Goal: Task Accomplishment & Management: Use online tool/utility

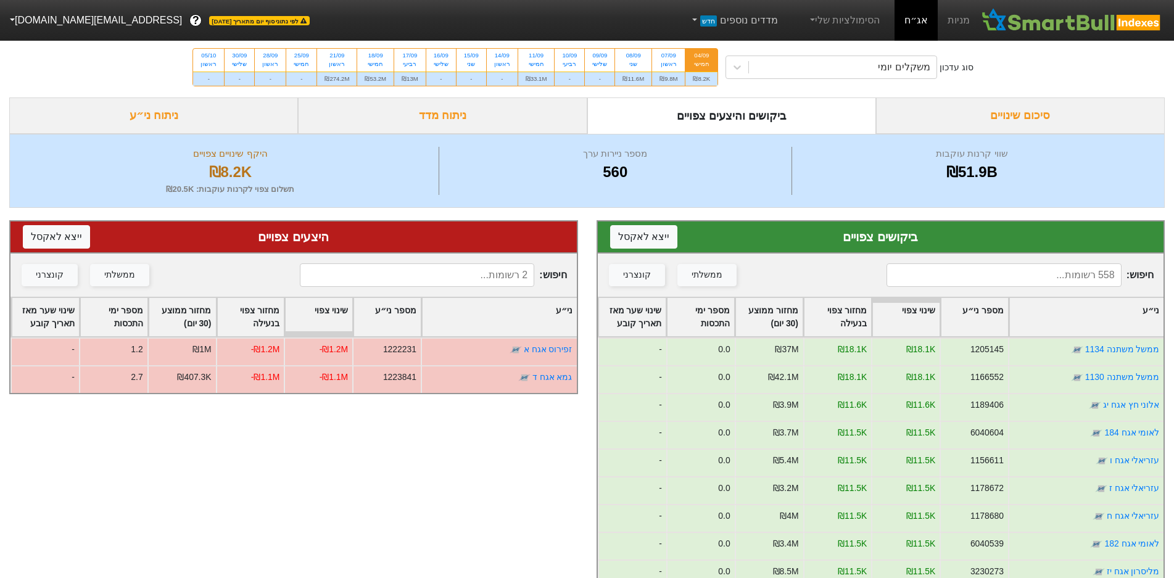
click at [707, 22] on link "מדדים נוספים חדש" at bounding box center [734, 20] width 98 height 25
click at [818, 20] on link "הסימולציות שלי" at bounding box center [844, 20] width 83 height 25
click at [829, 21] on link "הסימולציות שלי" at bounding box center [844, 20] width 83 height 25
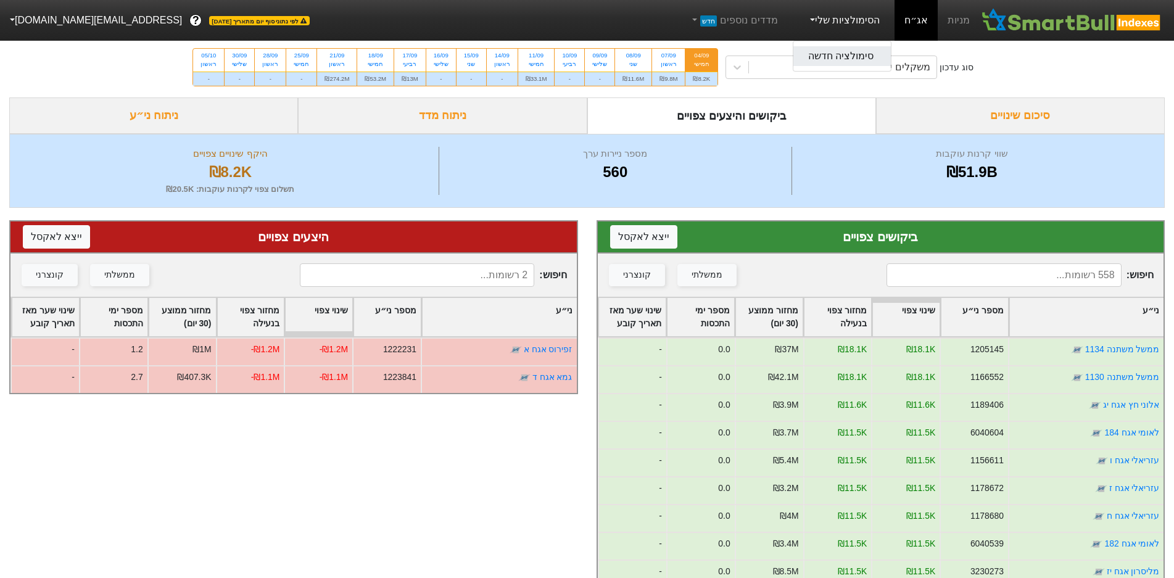
click at [842, 63] on link "סימולציה חדשה" at bounding box center [843, 56] width 98 height 20
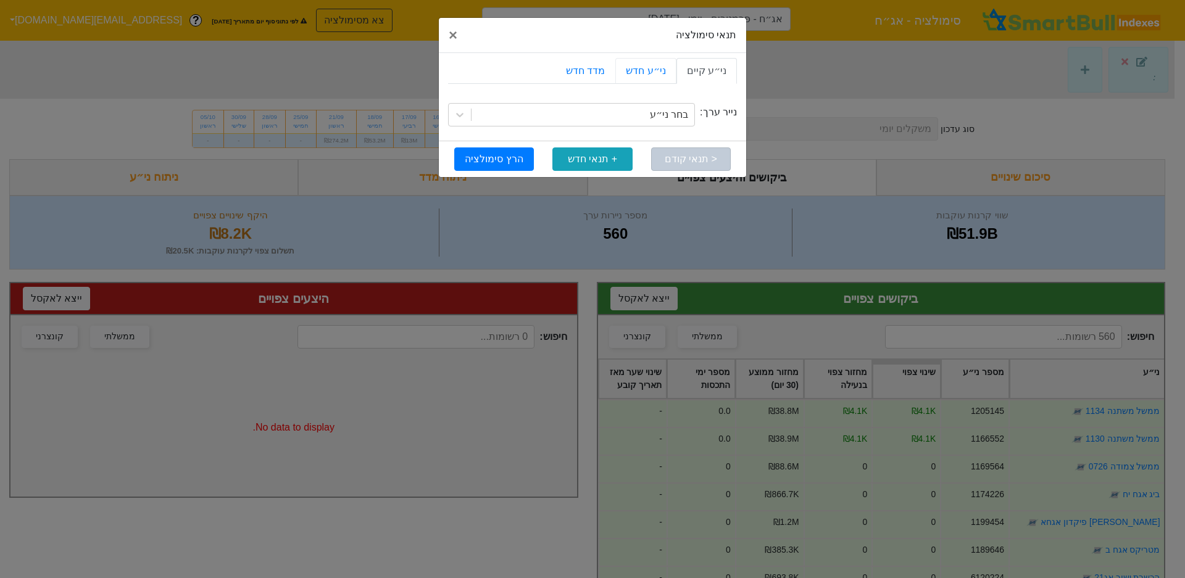
click at [663, 67] on link "ני״ע חדש" at bounding box center [645, 71] width 60 height 26
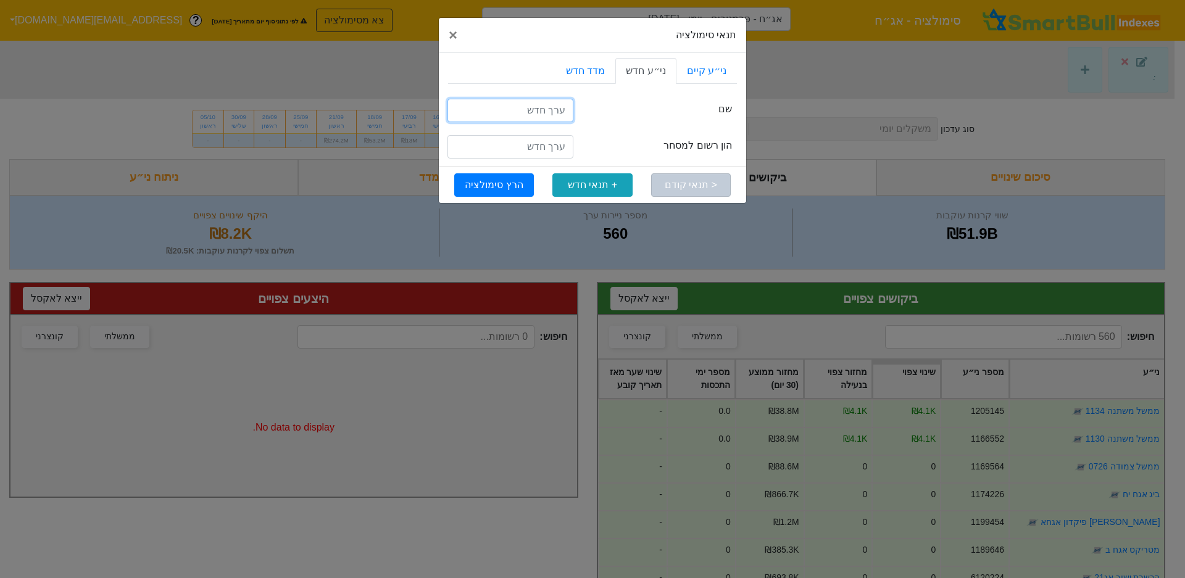
click at [530, 113] on input "text" at bounding box center [510, 110] width 126 height 23
type input "k"
type input "לאומי 188"
click at [451, 37] on span "×" at bounding box center [453, 35] width 9 height 17
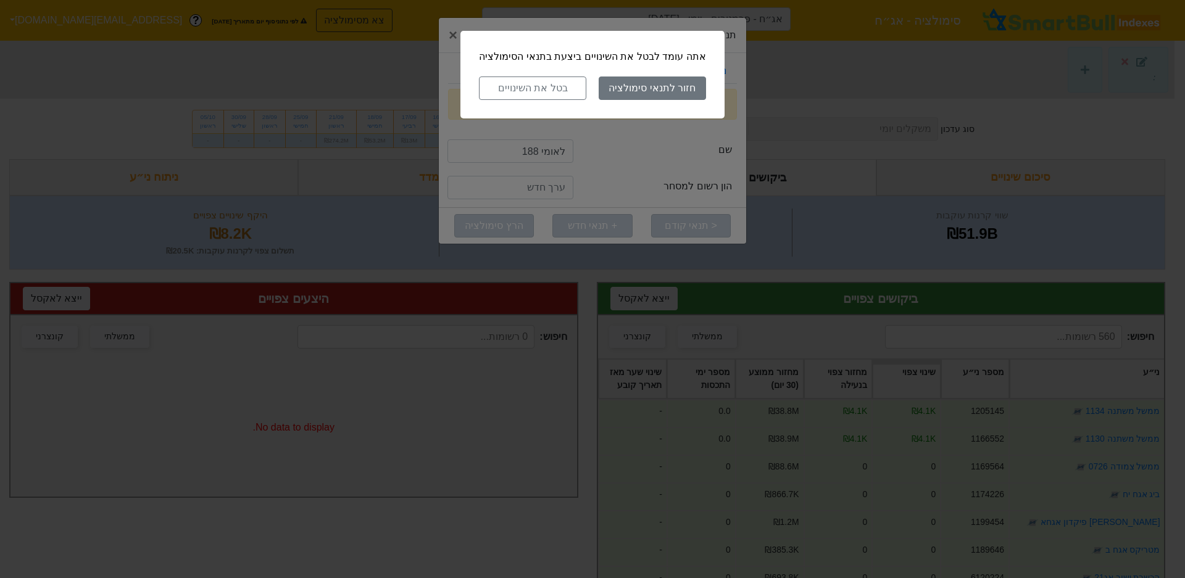
click at [556, 86] on button "בטל את השינויים" at bounding box center [532, 88] width 107 height 23
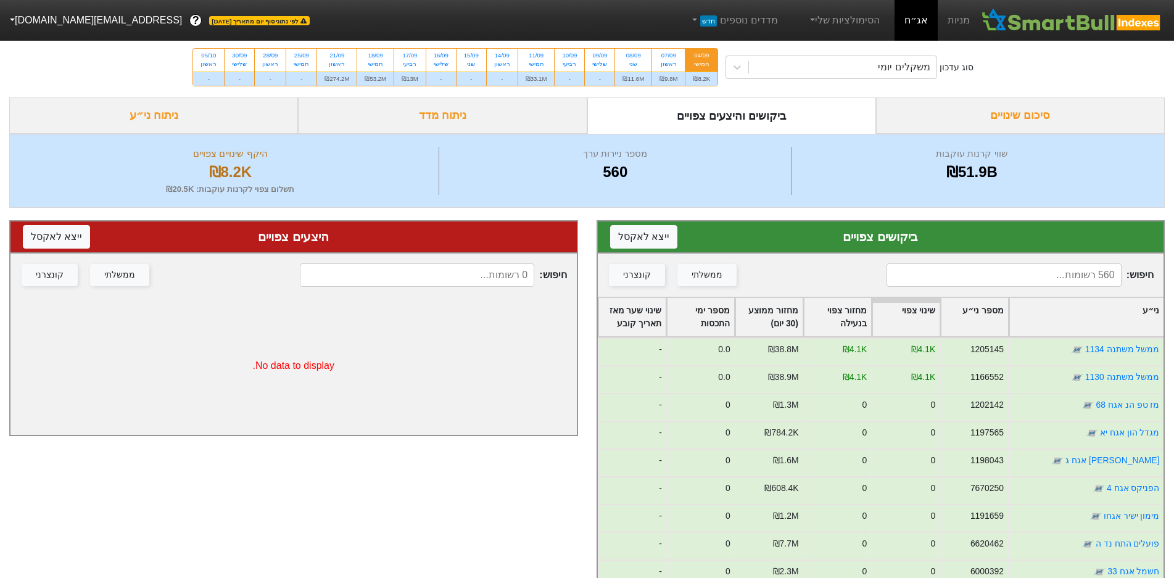
click at [671, 75] on div "₪9.8M" at bounding box center [668, 79] width 33 height 14
click at [669, 57] on input "07/09 ראשון ₪9.8M" at bounding box center [665, 53] width 8 height 8
radio input "true"
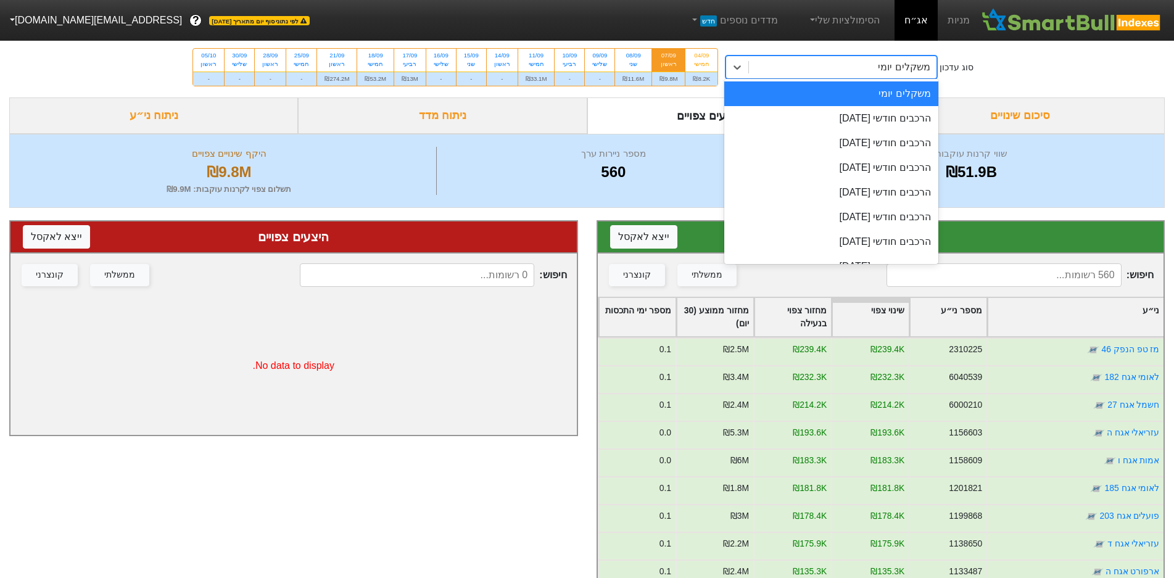
click at [749, 73] on div at bounding box center [737, 67] width 22 height 22
click at [795, 117] on div "הרכבים חודשי [DATE]" at bounding box center [832, 118] width 214 height 25
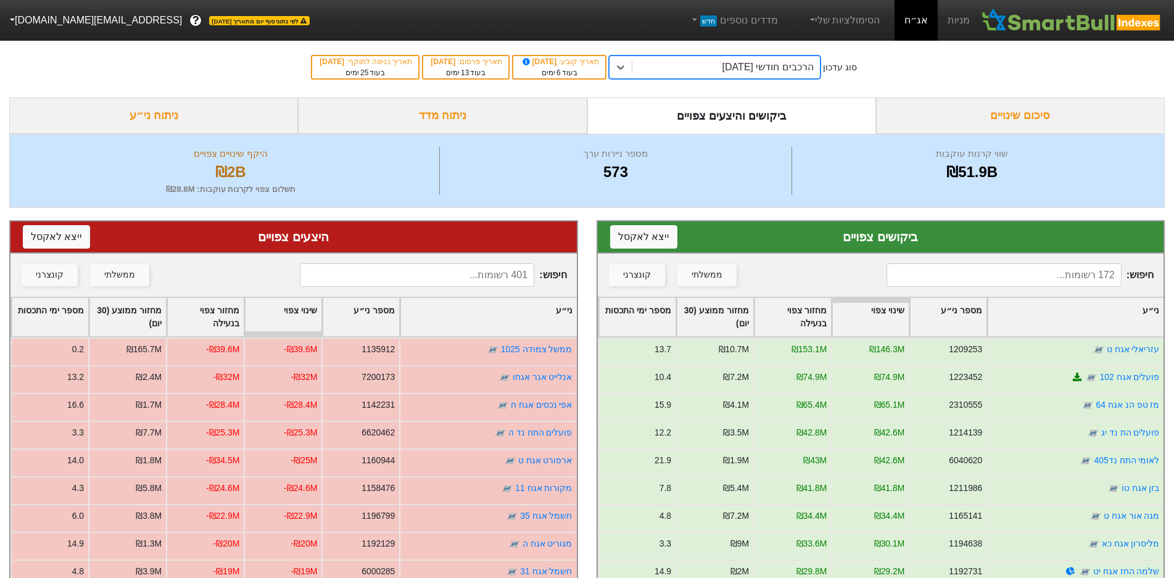
click at [627, 70] on icon at bounding box center [621, 67] width 12 height 12
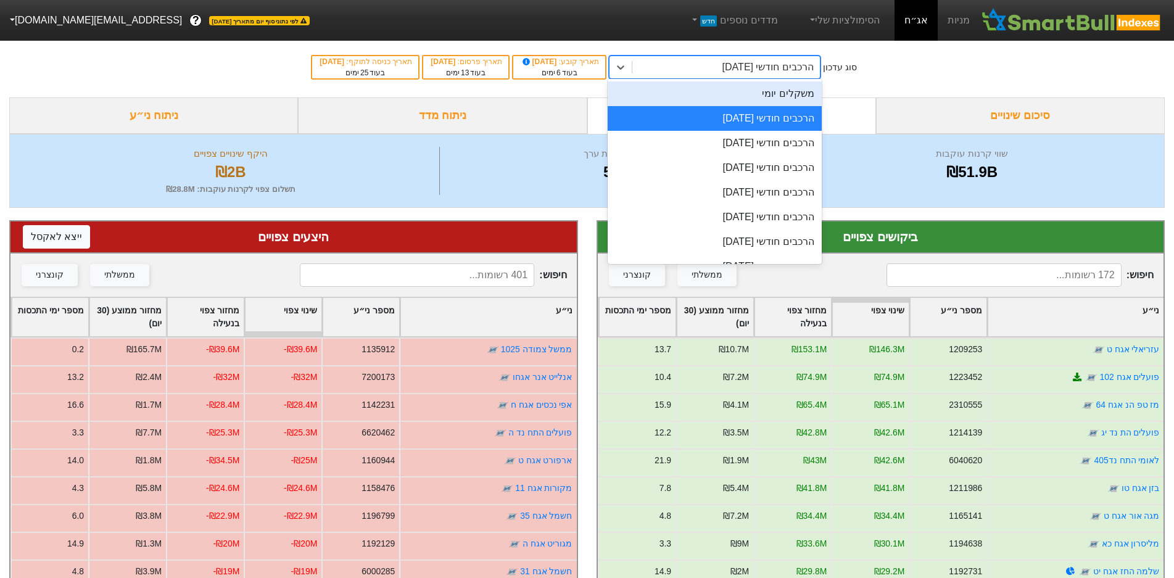
click at [719, 104] on div "משקלים יומי" at bounding box center [715, 93] width 214 height 25
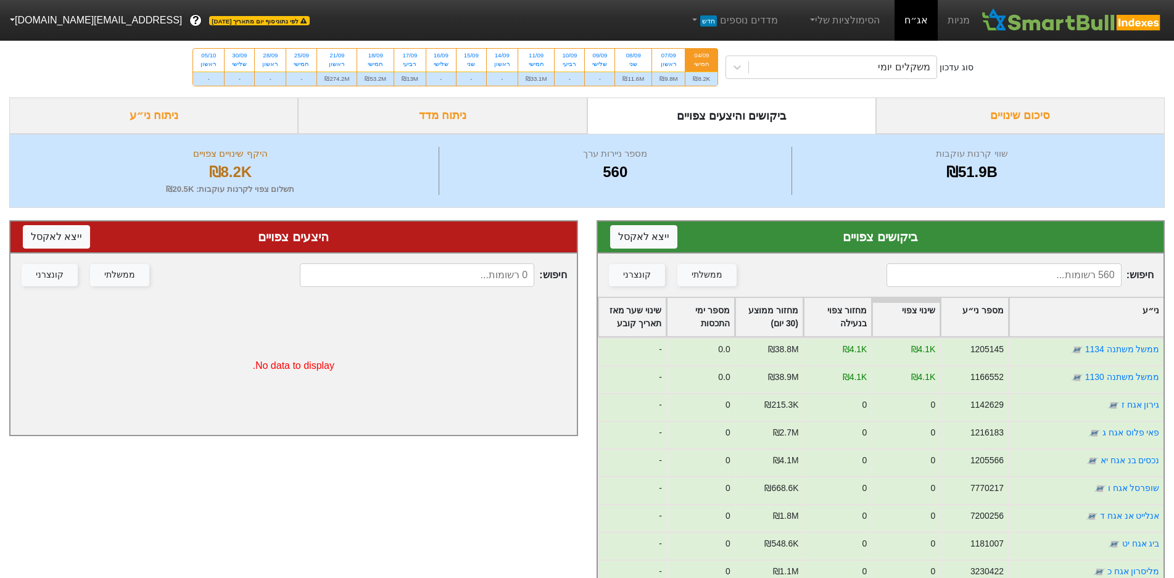
click at [337, 79] on div "₪274.2M" at bounding box center [336, 79] width 39 height 14
click at [337, 57] on input "21/09 ראשון ₪274.2M" at bounding box center [333, 53] width 8 height 8
radio input "true"
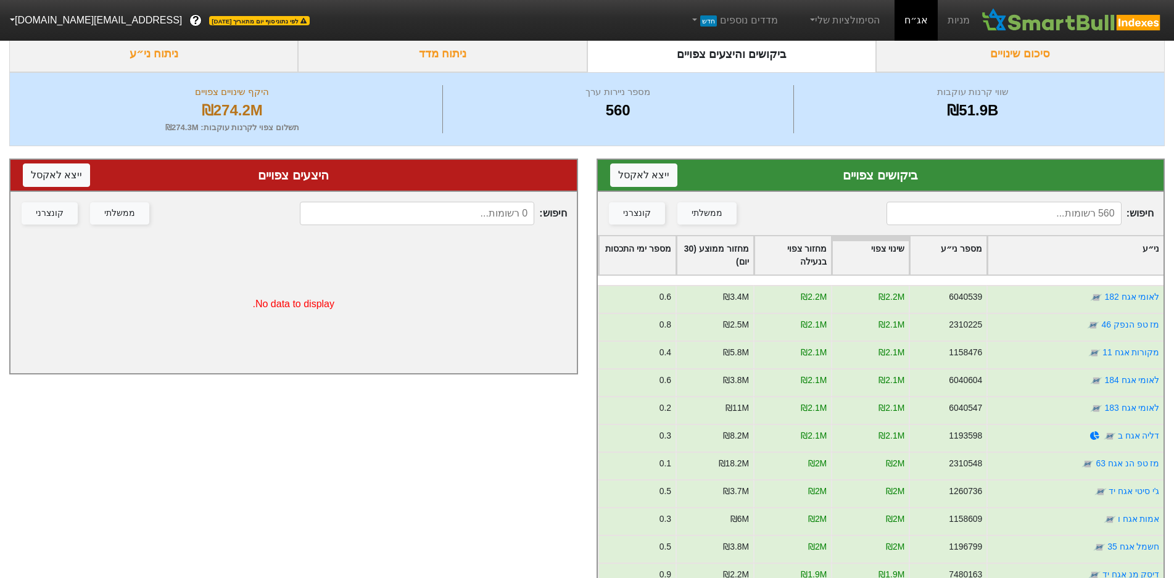
scroll to position [247, 0]
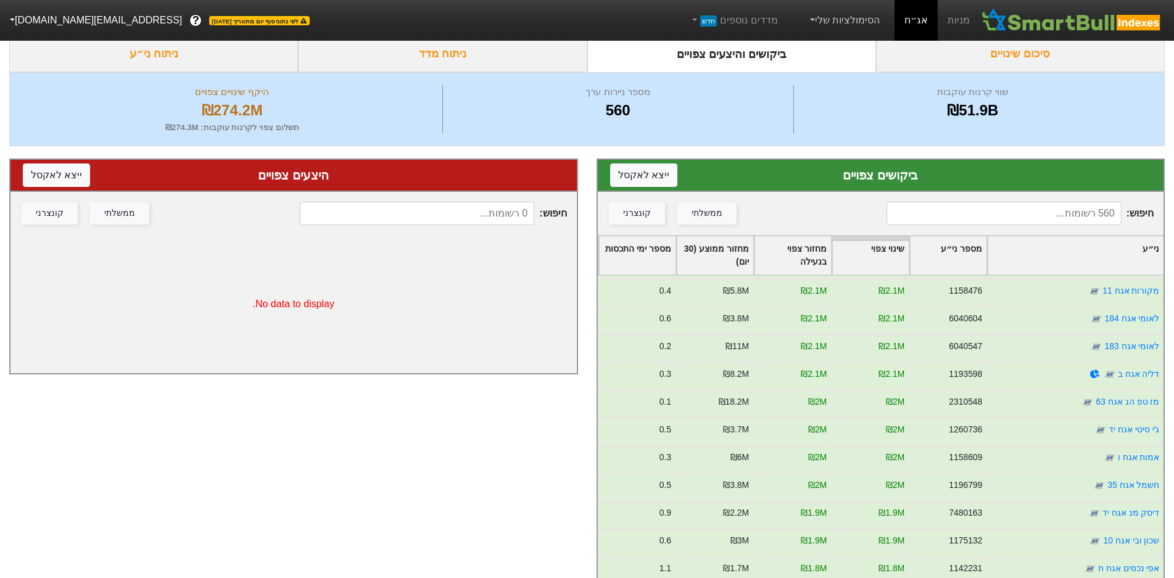
click at [827, 25] on link "הסימולציות שלי" at bounding box center [844, 20] width 83 height 25
click at [843, 61] on link "סימולציה חדשה" at bounding box center [843, 56] width 98 height 20
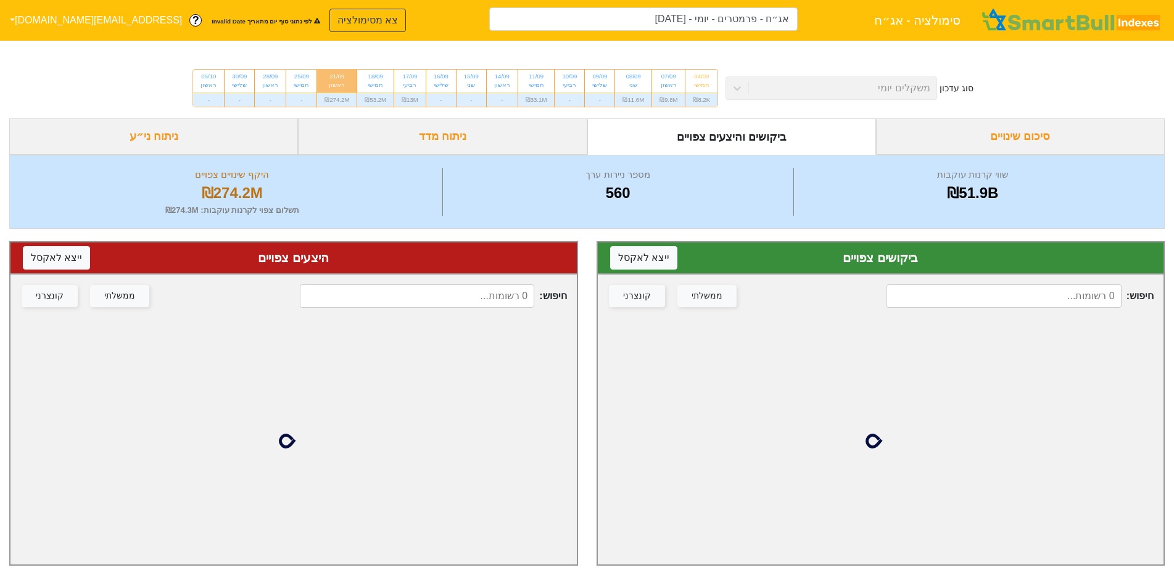
scroll to position [40, 0]
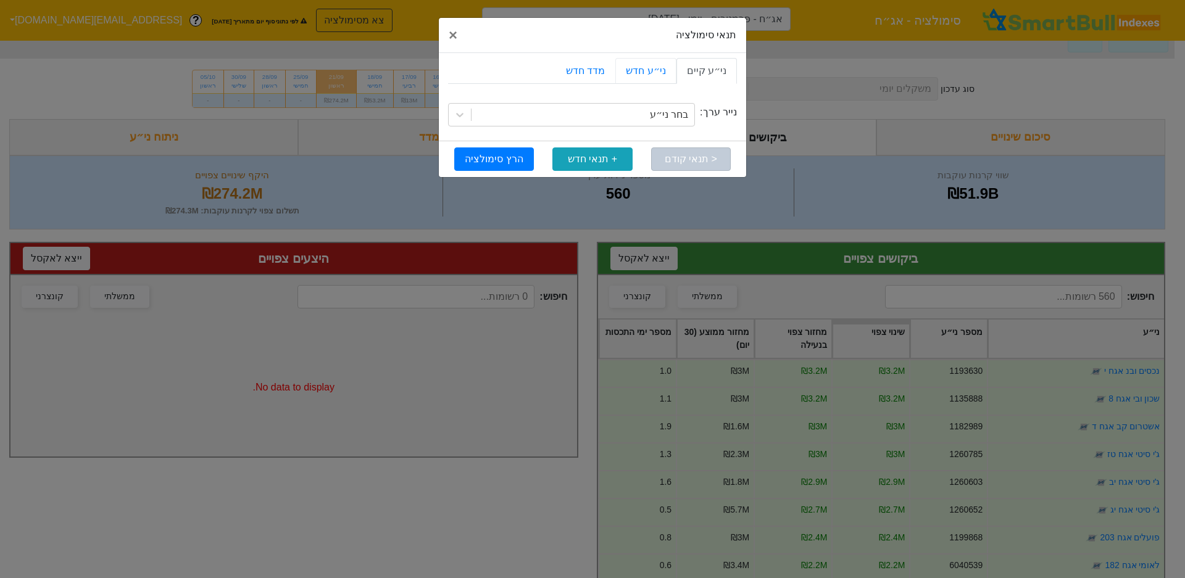
click at [649, 74] on link "ני״ע חדש" at bounding box center [645, 71] width 60 height 26
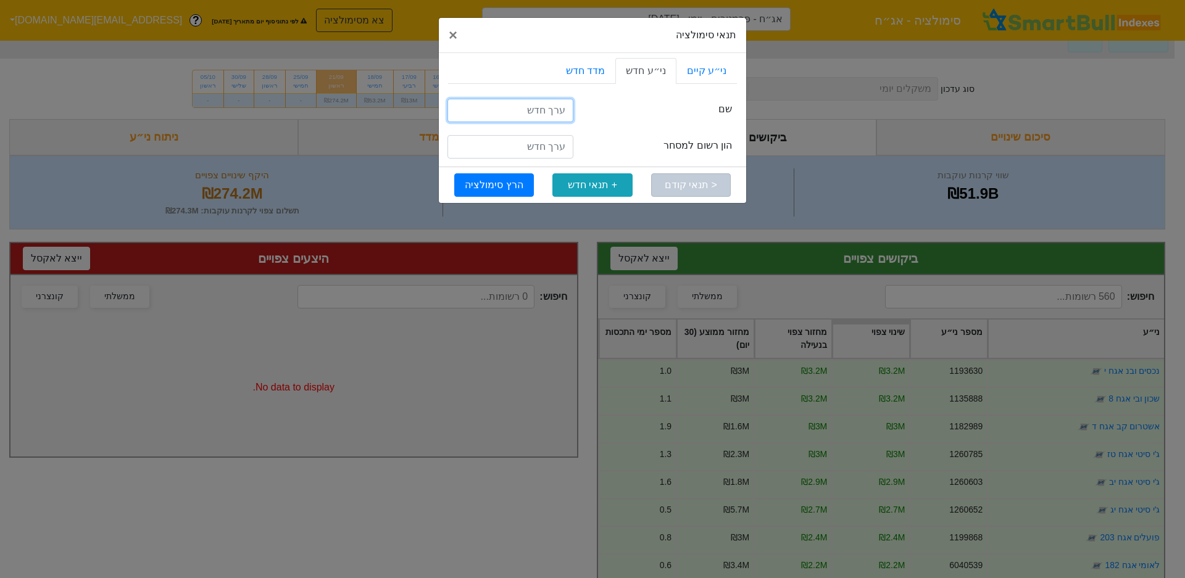
click at [535, 109] on input "text" at bounding box center [510, 110] width 126 height 23
type input "לאומי 188"
type input "1"
type input "1800000000"
click at [486, 189] on button "הרץ סימולציה" at bounding box center [494, 184] width 80 height 23
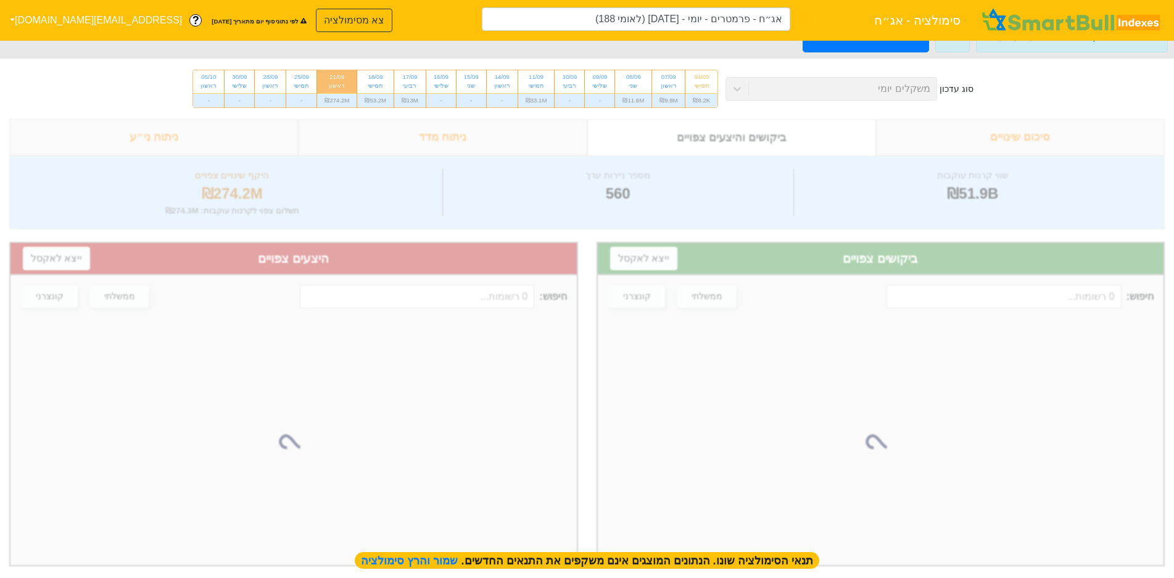
type input "אג״ח - פרמטרים - יומי - [DATE] (לאומי 188)"
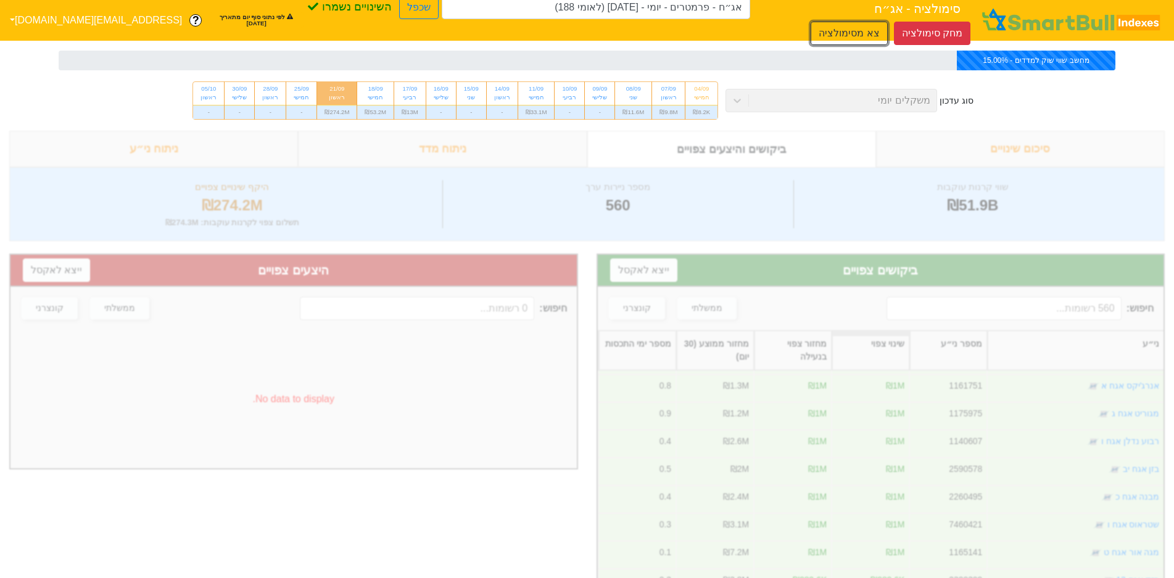
click at [811, 22] on button "צא מסימולציה" at bounding box center [849, 33] width 77 height 23
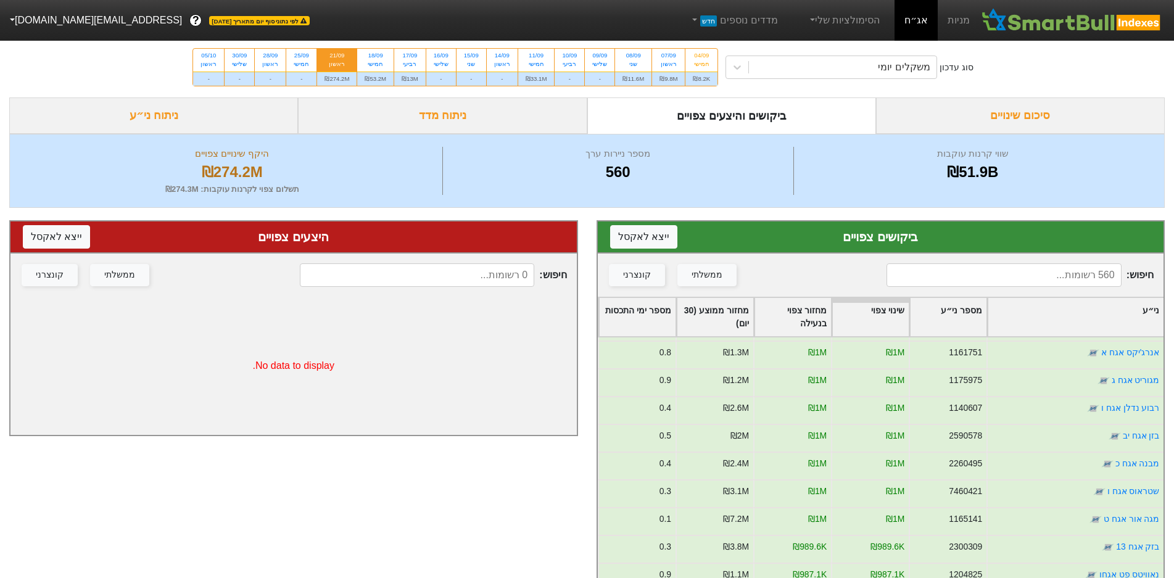
click at [1055, 19] on img at bounding box center [1072, 20] width 185 height 25
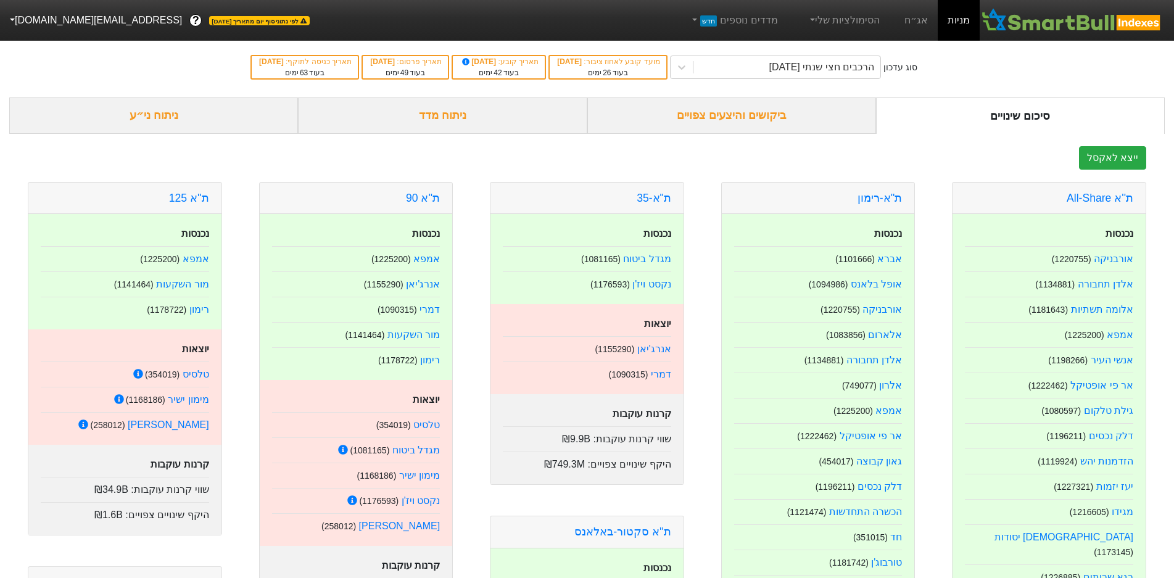
click at [449, 115] on div "ניתוח מדד" at bounding box center [442, 116] width 289 height 36
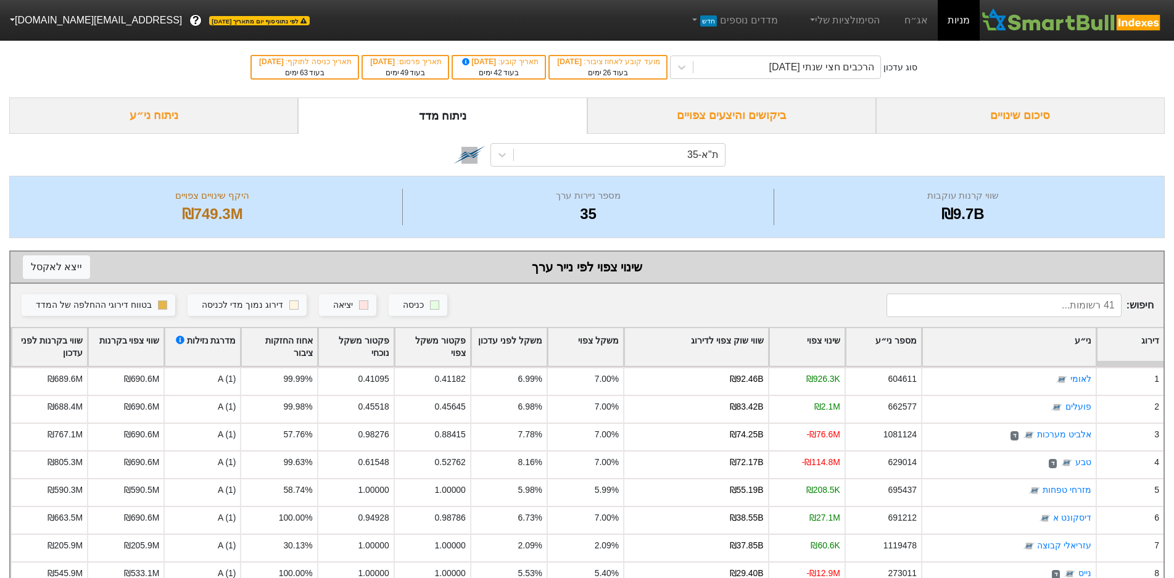
click at [913, 22] on link "אג״ח" at bounding box center [916, 20] width 43 height 41
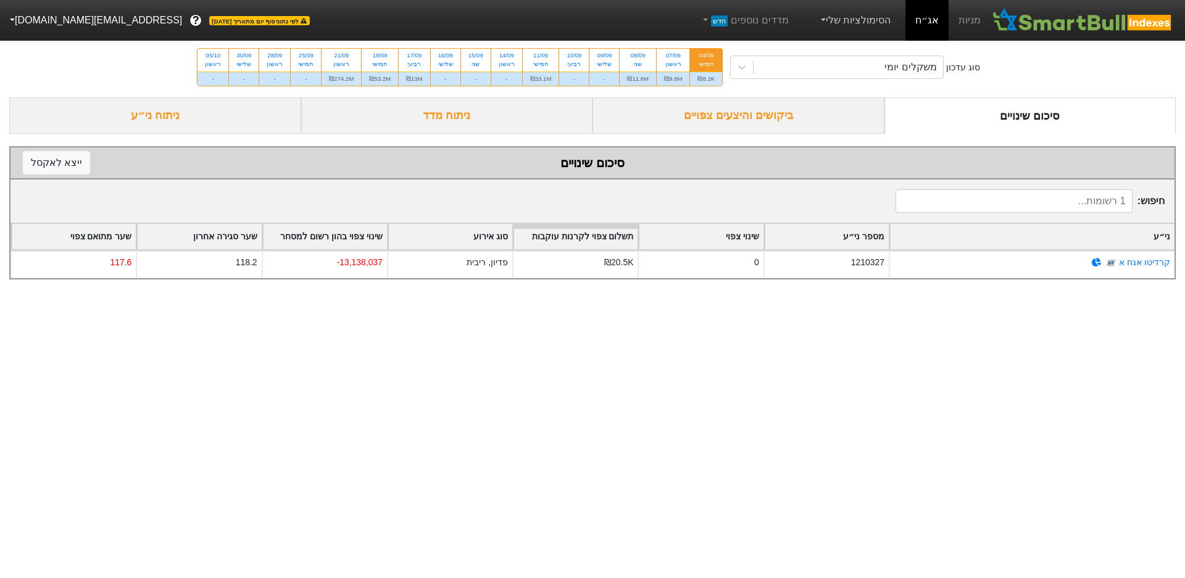
click at [867, 25] on link "הסימולציות שלי" at bounding box center [854, 20] width 83 height 25
click at [842, 20] on link "הסימולציות שלי" at bounding box center [854, 20] width 83 height 25
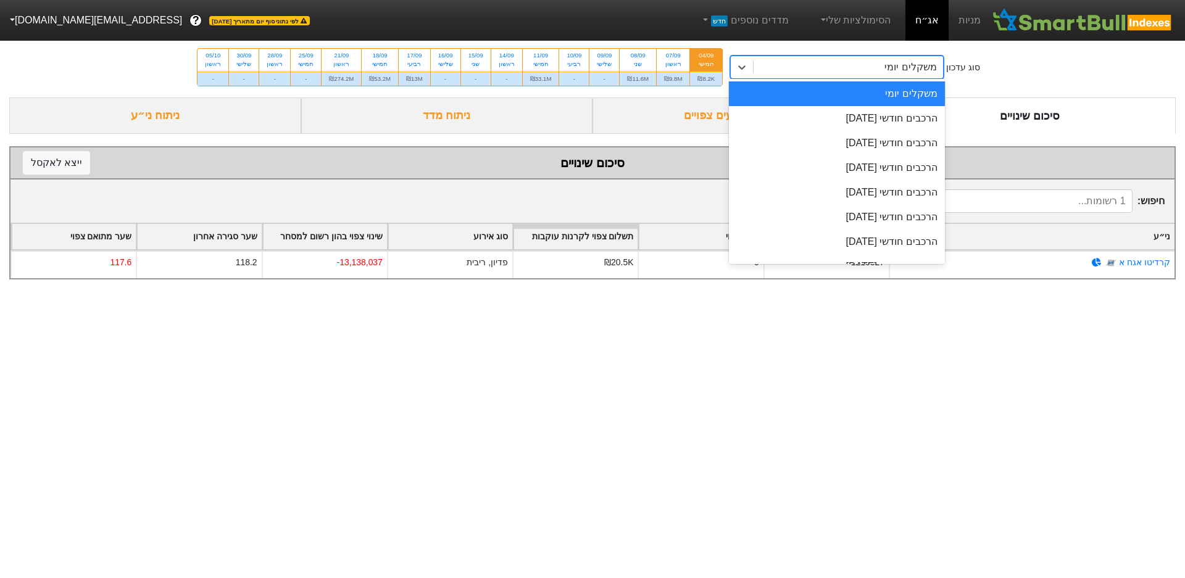
click at [748, 69] on icon at bounding box center [742, 67] width 12 height 12
click at [882, 126] on div "הרכבים חודשי [DATE]" at bounding box center [837, 118] width 216 height 25
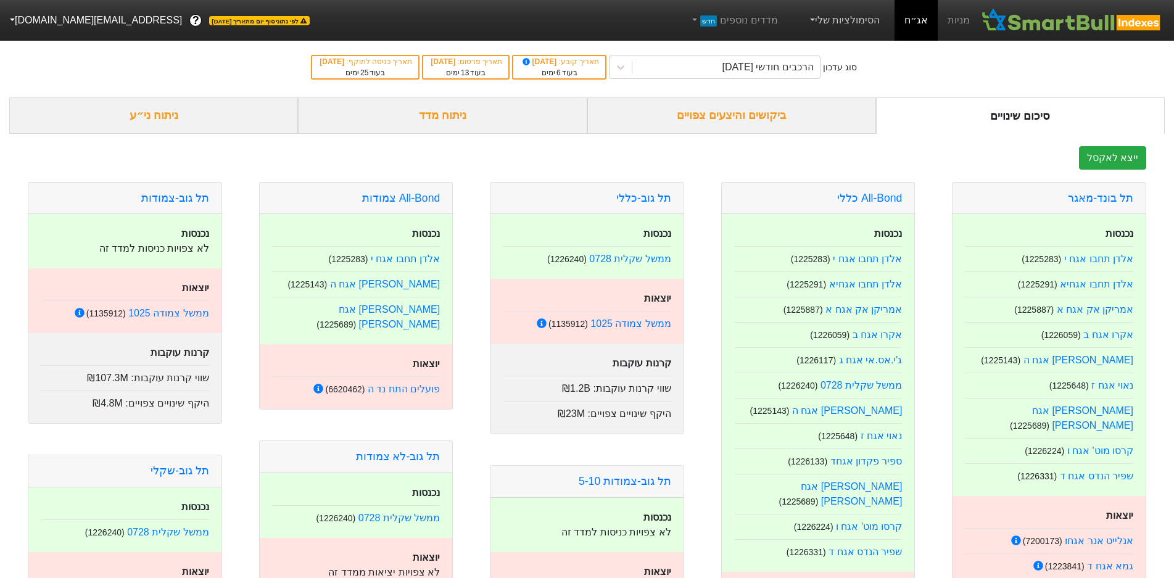
click at [841, 23] on link "הסימולציות שלי" at bounding box center [844, 20] width 83 height 25
click at [871, 88] on link "אג״ח - פרמטרים - יומי - [DATE] (לאומי 188)" at bounding box center [902, 87] width 217 height 20
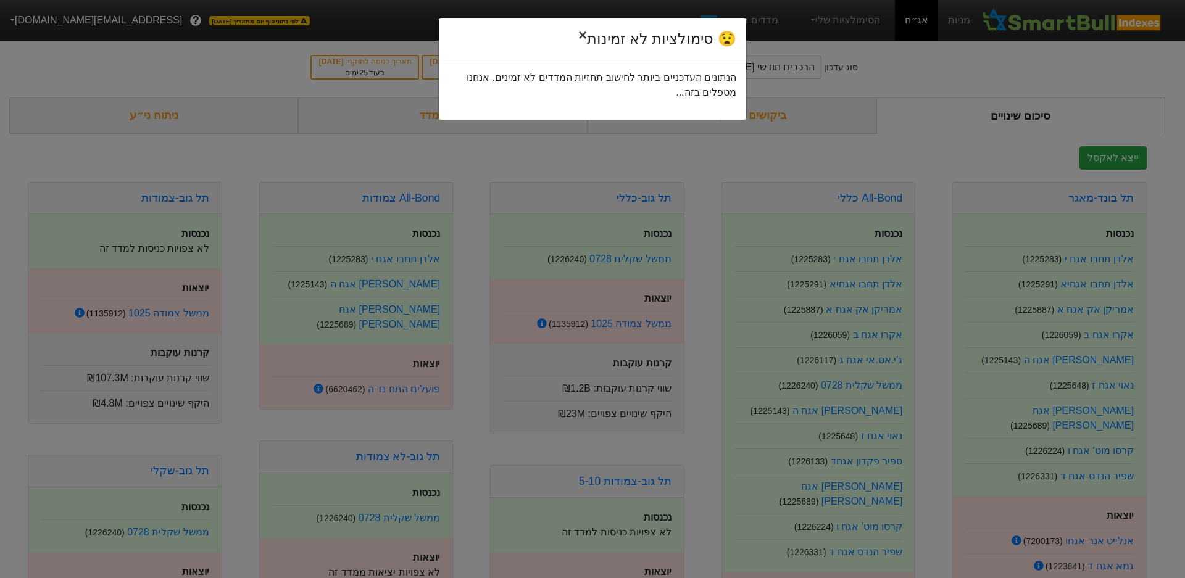
click at [587, 30] on span "×" at bounding box center [582, 35] width 9 height 17
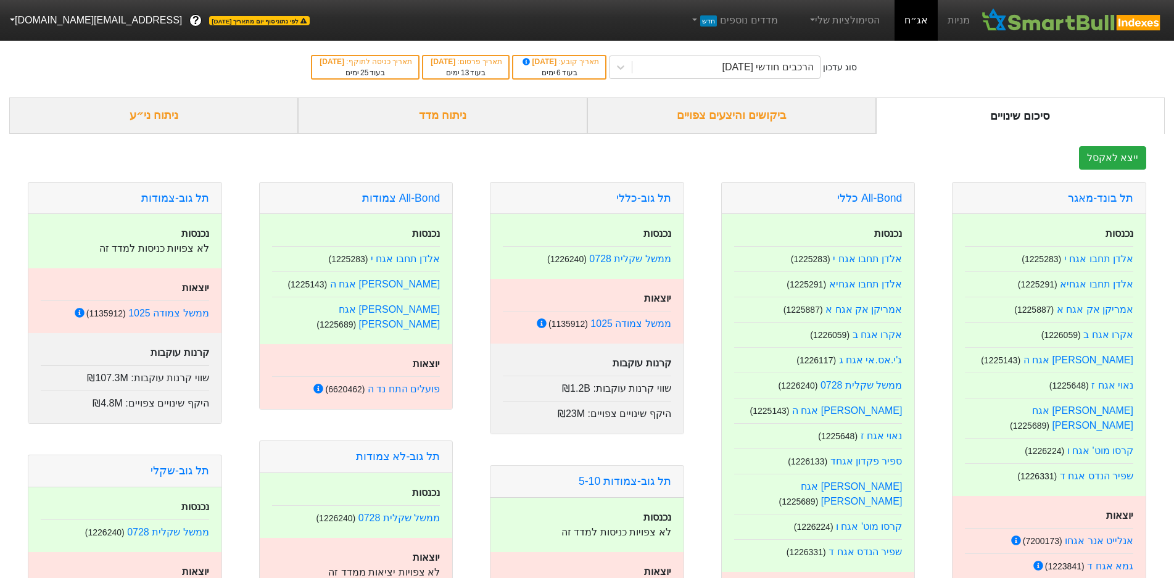
click at [480, 115] on div "ניתוח מדד" at bounding box center [442, 116] width 289 height 36
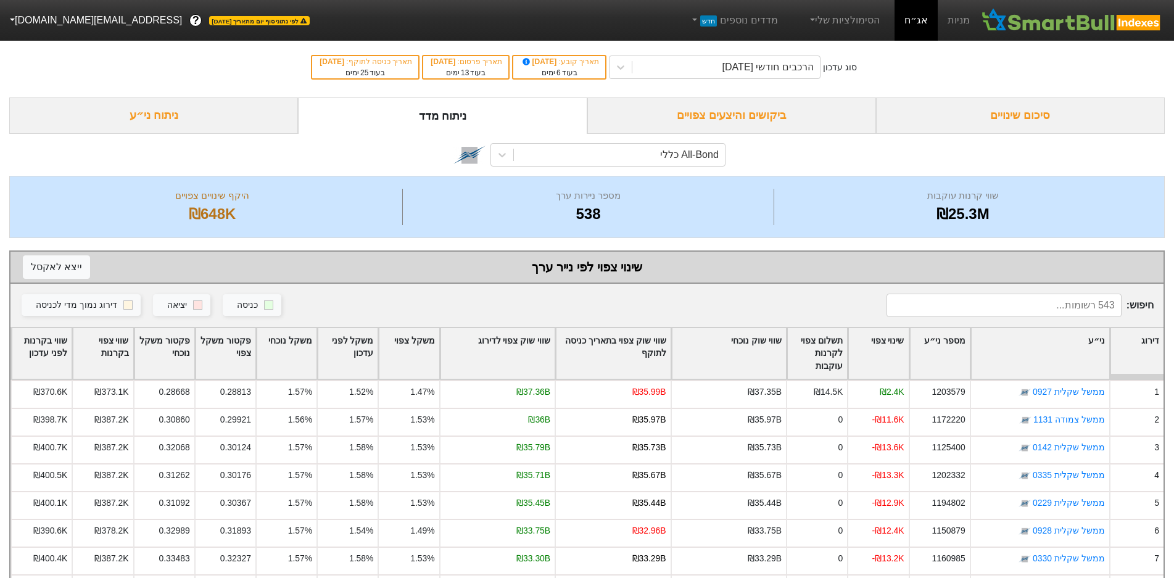
click at [168, 119] on div "ניתוח ני״ע" at bounding box center [153, 116] width 289 height 36
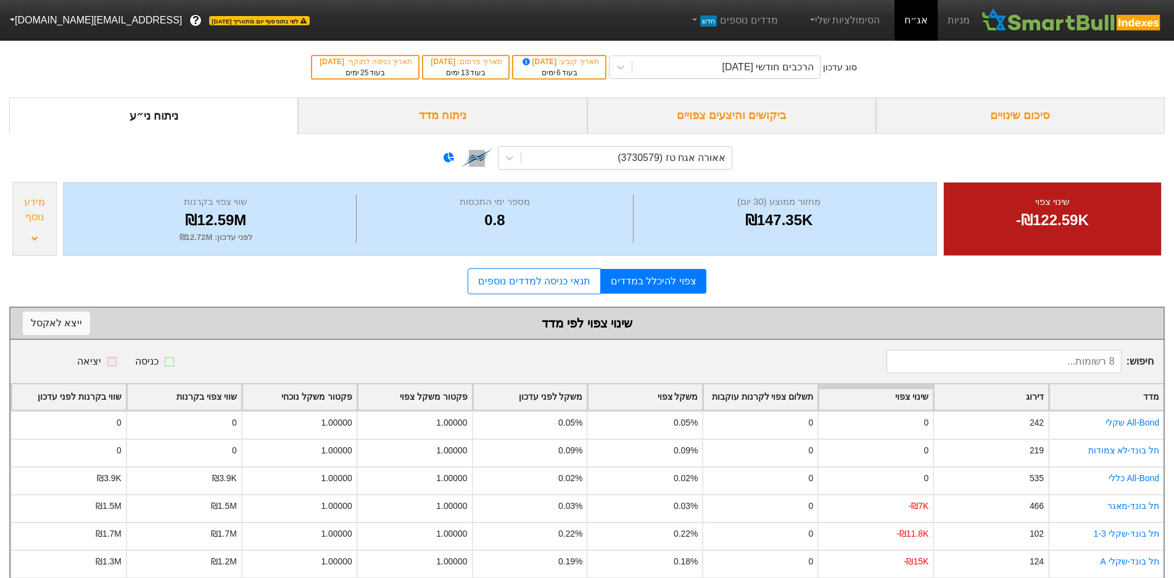
click at [533, 285] on link "תנאי כניסה למדדים נוספים" at bounding box center [534, 281] width 133 height 26
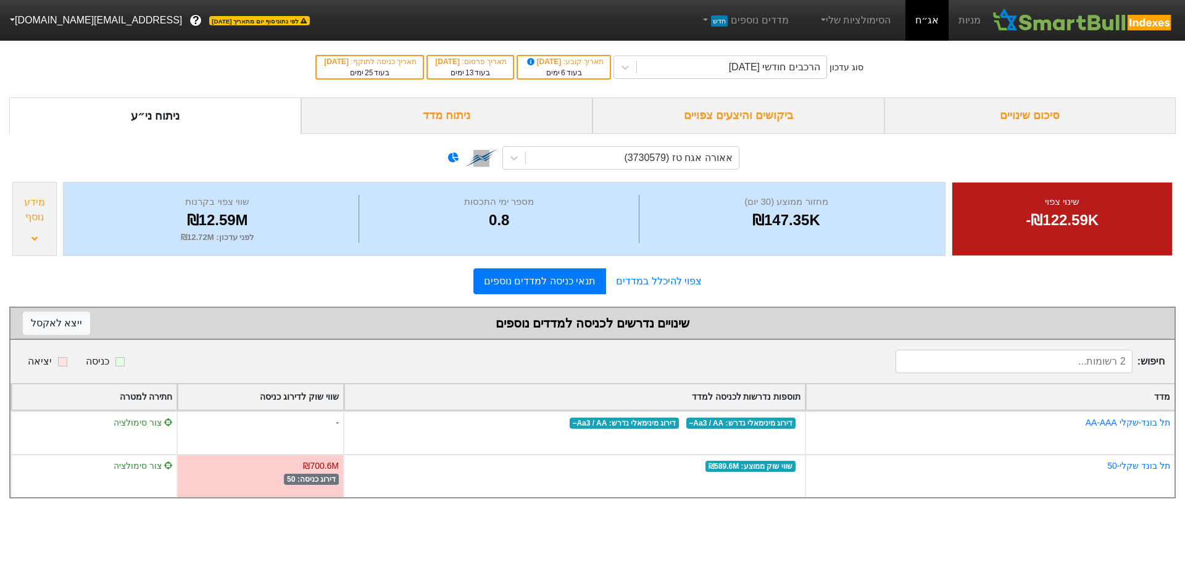
click at [523, 287] on link "תנאי כניסה למדדים נוספים" at bounding box center [539, 281] width 133 height 26
click at [671, 281] on link "צפוי להיכלל במדדים" at bounding box center [659, 281] width 106 height 25
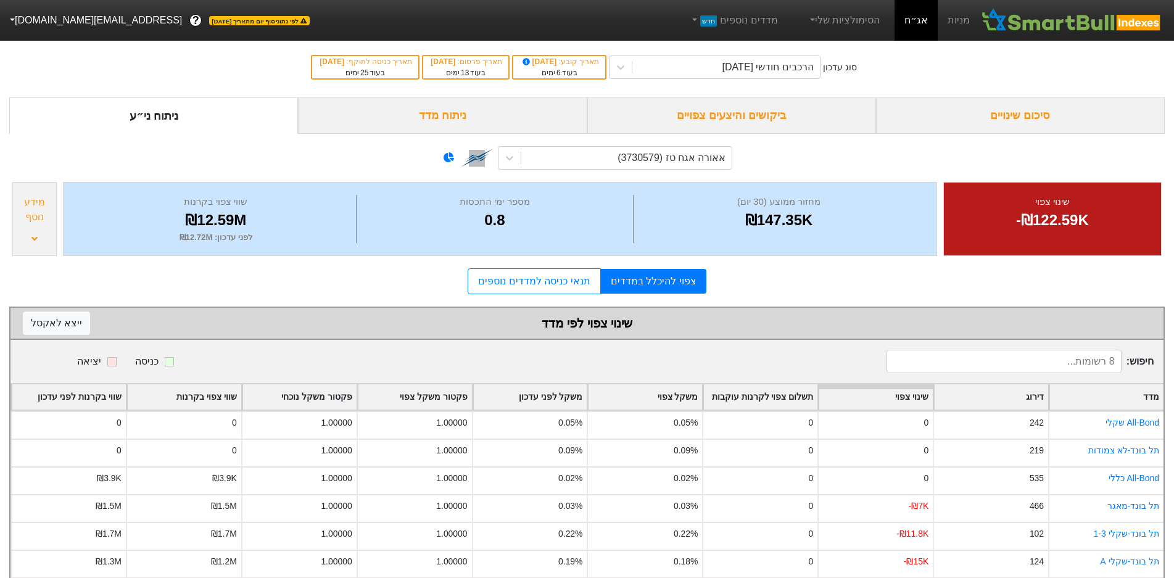
scroll to position [78, 0]
